Goal: Information Seeking & Learning: Learn about a topic

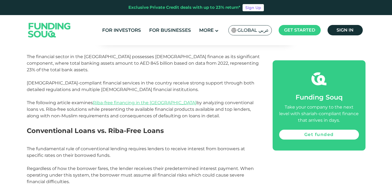
scroll to position [314, 0]
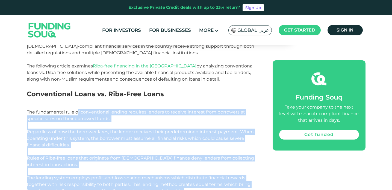
drag, startPoint x: 78, startPoint y: 105, endPoint x: 202, endPoint y: 186, distance: 147.6
click at [126, 134] on p "The fundamental rule of conventional lending requires lenders to receive intere…" at bounding box center [144, 132] width 234 height 46
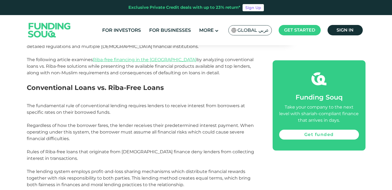
scroll to position [334, 0]
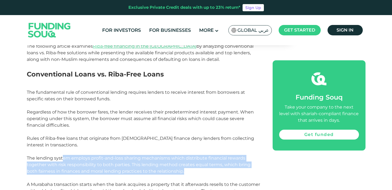
drag, startPoint x: 63, startPoint y: 149, endPoint x: 220, endPoint y: 164, distance: 157.2
click at [220, 164] on p "Rules of Riba-free loans that originate from [DEMOGRAPHIC_DATA] finance deny le…" at bounding box center [144, 158] width 234 height 46
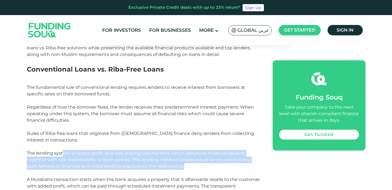
scroll to position [433, 0]
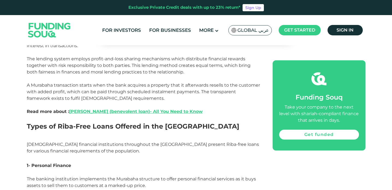
click at [152, 124] on h2 "Types of Riba-Free Loans Offered in the [GEOGRAPHIC_DATA]" at bounding box center [144, 131] width 234 height 20
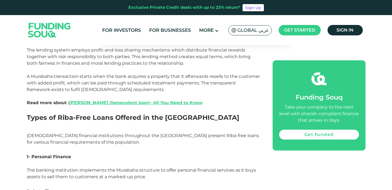
scroll to position [466, 0]
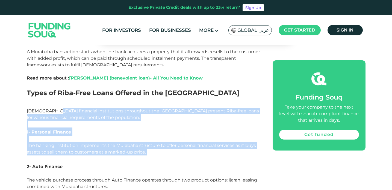
drag, startPoint x: 51, startPoint y: 101, endPoint x: 190, endPoint y: 144, distance: 145.6
click at [91, 110] on p "[DEMOGRAPHIC_DATA] financial institutions throughout the [GEOGRAPHIC_DATA] pres…" at bounding box center [144, 117] width 234 height 20
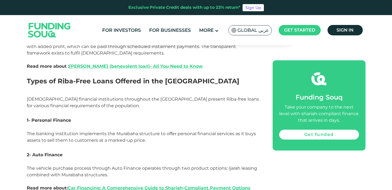
scroll to position [486, 0]
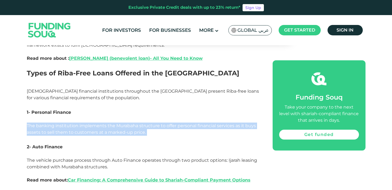
drag, startPoint x: 91, startPoint y: 110, endPoint x: 157, endPoint y: 125, distance: 67.9
click at [157, 125] on p "The banking institution implements the Murabaha structure to offer personal fin…" at bounding box center [144, 128] width 234 height 13
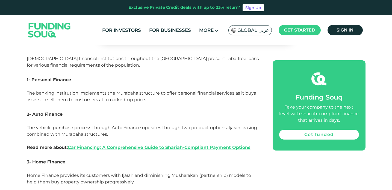
scroll to position [555, 0]
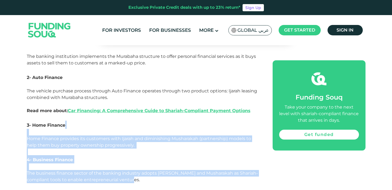
drag, startPoint x: 157, startPoint y: 120, endPoint x: 167, endPoint y: 171, distance: 51.3
click at [167, 171] on p "The business finance sector of the banking industry adopts [PERSON_NAME] and Mu…" at bounding box center [144, 180] width 234 height 20
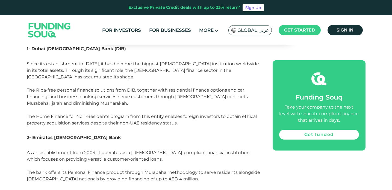
scroll to position [928, 0]
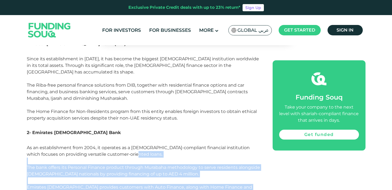
drag, startPoint x: 125, startPoint y: 136, endPoint x: 185, endPoint y: 173, distance: 71.3
click at [185, 173] on p "As an establishment from 2004, it operates as a [DEMOGRAPHIC_DATA]-compliant fi…" at bounding box center [144, 183] width 234 height 79
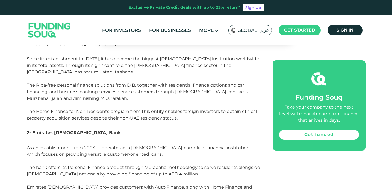
click at [113, 145] on span "As an establishment from 2004, it operates as a [DEMOGRAPHIC_DATA]-compliant fi…" at bounding box center [144, 180] width 234 height 71
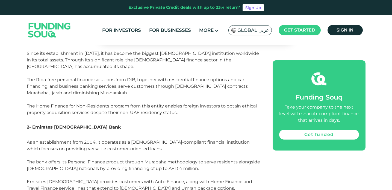
scroll to position [968, 0]
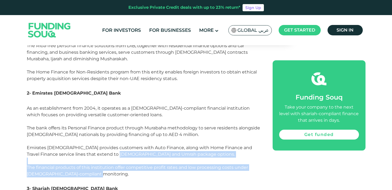
drag, startPoint x: 113, startPoint y: 133, endPoint x: 123, endPoint y: 154, distance: 23.7
click at [123, 154] on p "As an establishment from 2004, it operates as a [DEMOGRAPHIC_DATA]-compliant fi…" at bounding box center [144, 144] width 234 height 79
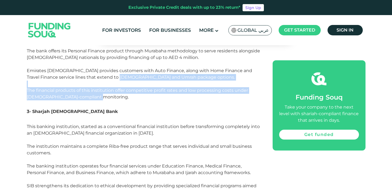
scroll to position [1050, 0]
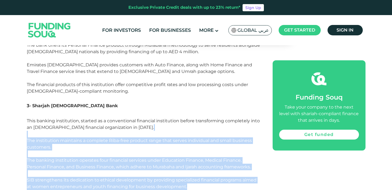
drag, startPoint x: 101, startPoint y: 114, endPoint x: 194, endPoint y: 168, distance: 107.0
click at [194, 168] on p "This banking institution, started as a conventional financial institution befor…" at bounding box center [144, 156] width 234 height 79
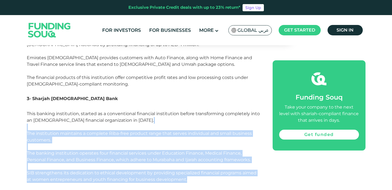
scroll to position [1115, 0]
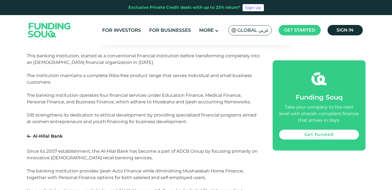
click at [83, 105] on p "This banking institution, started as a conventional financial institution befor…" at bounding box center [144, 92] width 234 height 79
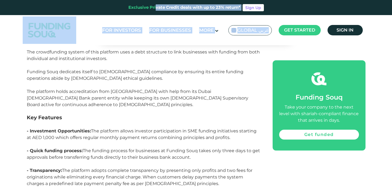
scroll to position [1601, 0]
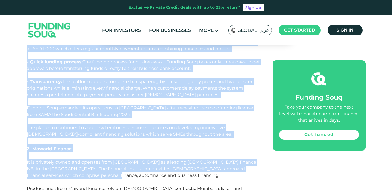
drag, startPoint x: 83, startPoint y: 105, endPoint x: 125, endPoint y: 142, distance: 56.4
click at [125, 142] on div "[DEMOGRAPHIC_DATA] financial principles forbid Riba-free financing because it b…" at bounding box center [144, 36] width 234 height 2692
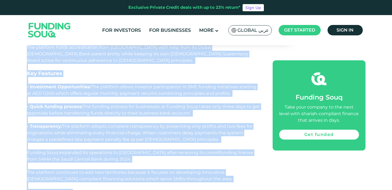
scroll to position [1505, 0]
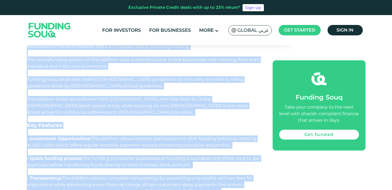
click at [125, 175] on span "The platform adopts complete transparency by presenting only profits and two fe…" at bounding box center [140, 184] width 226 height 18
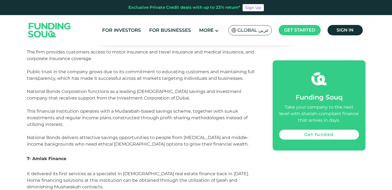
scroll to position [2118, 0]
